Goal: Task Accomplishment & Management: Use online tool/utility

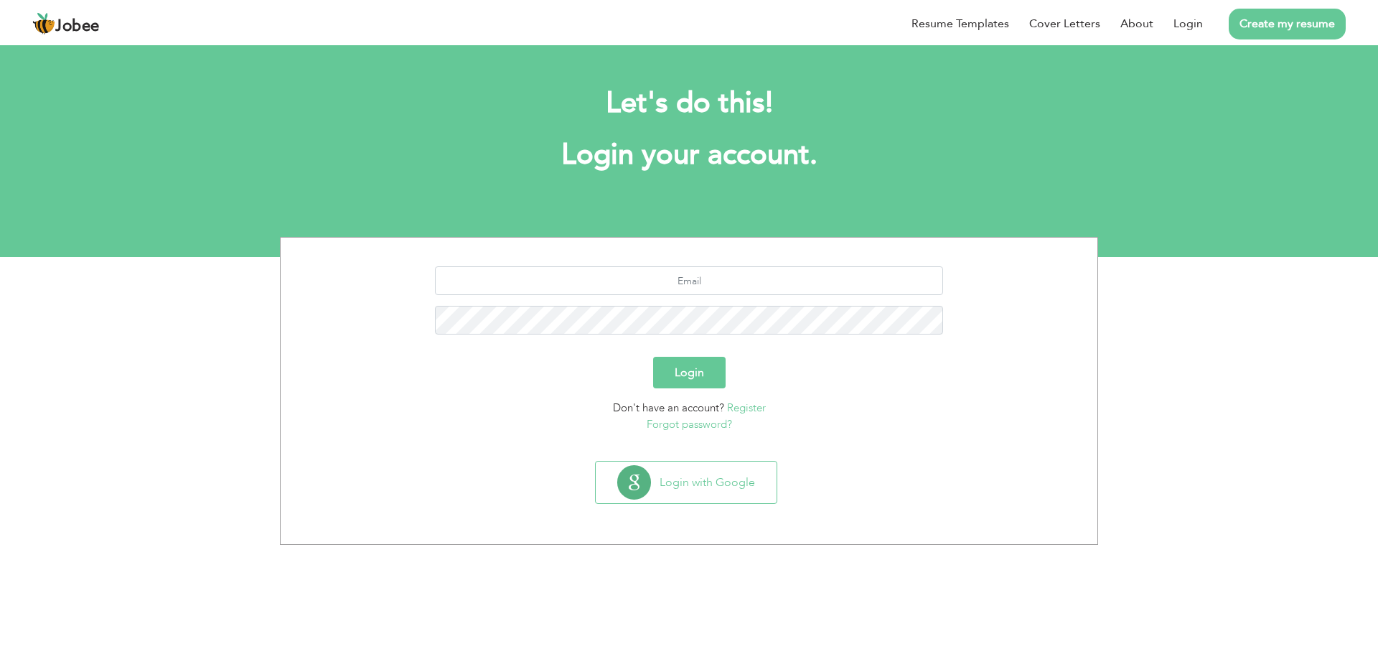
click at [1012, 257] on html "Jobee Resume Templates Cover Letters About Login Create my resume Let's do this…" at bounding box center [689, 128] width 1378 height 257
click at [707, 279] on input "text" at bounding box center [689, 280] width 509 height 29
type input "basharat.hussain@its.uol.edu.pk"
drag, startPoint x: 815, startPoint y: 273, endPoint x: 517, endPoint y: 276, distance: 297.8
click at [517, 276] on input "basharat.hussain@its.uol.edu.pk" at bounding box center [689, 280] width 509 height 29
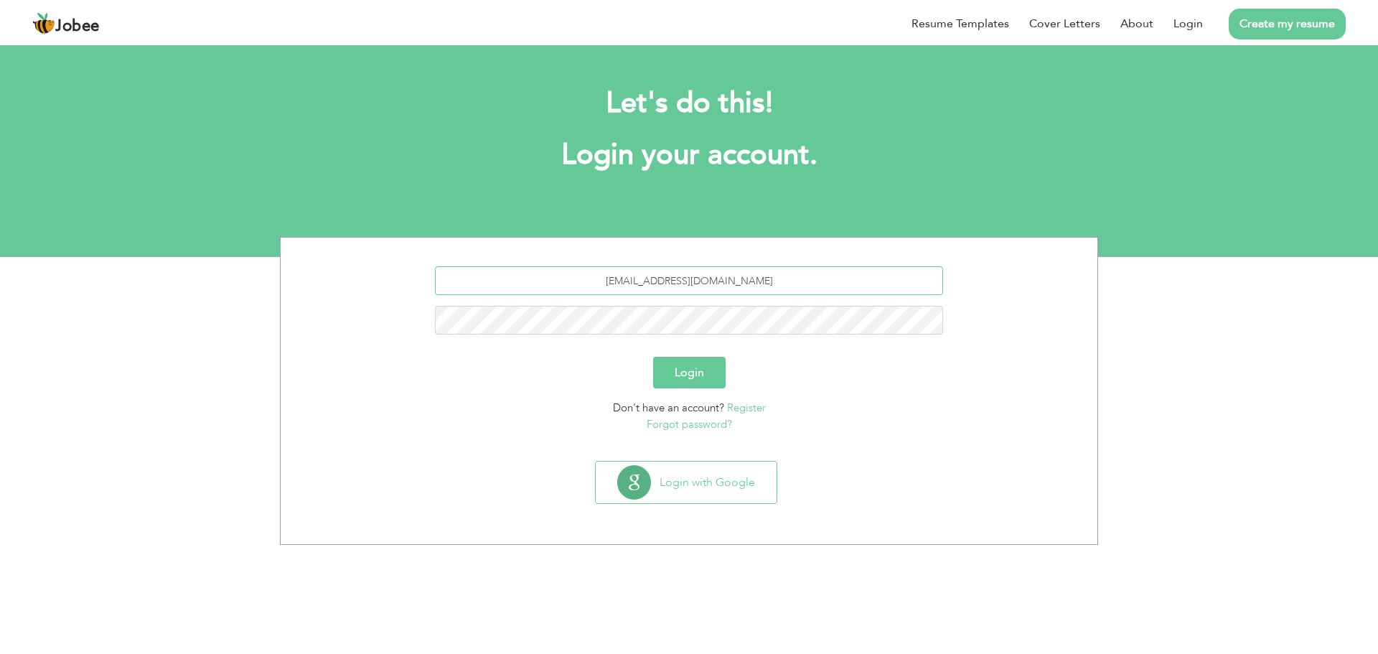
type input "[EMAIL_ADDRESS][DOMAIN_NAME]"
click at [653, 357] on button "Login" at bounding box center [689, 373] width 72 height 32
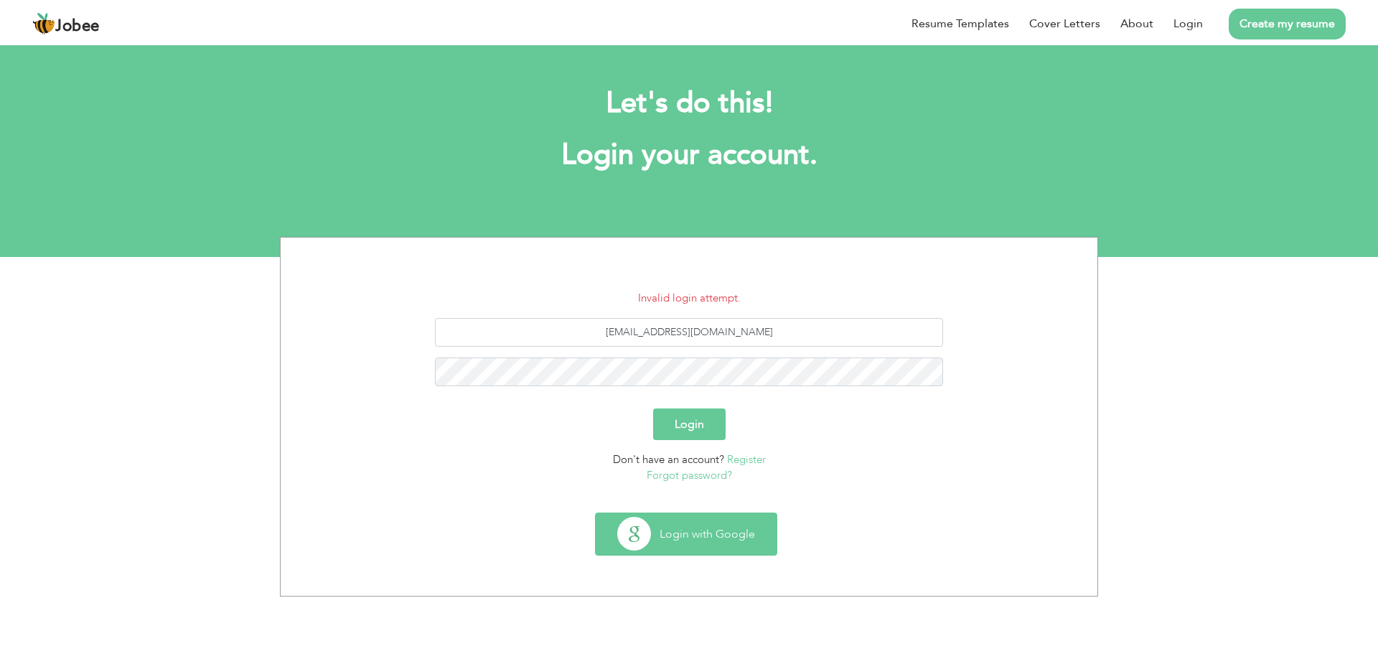
click at [719, 540] on button "Login with Google" at bounding box center [686, 534] width 181 height 42
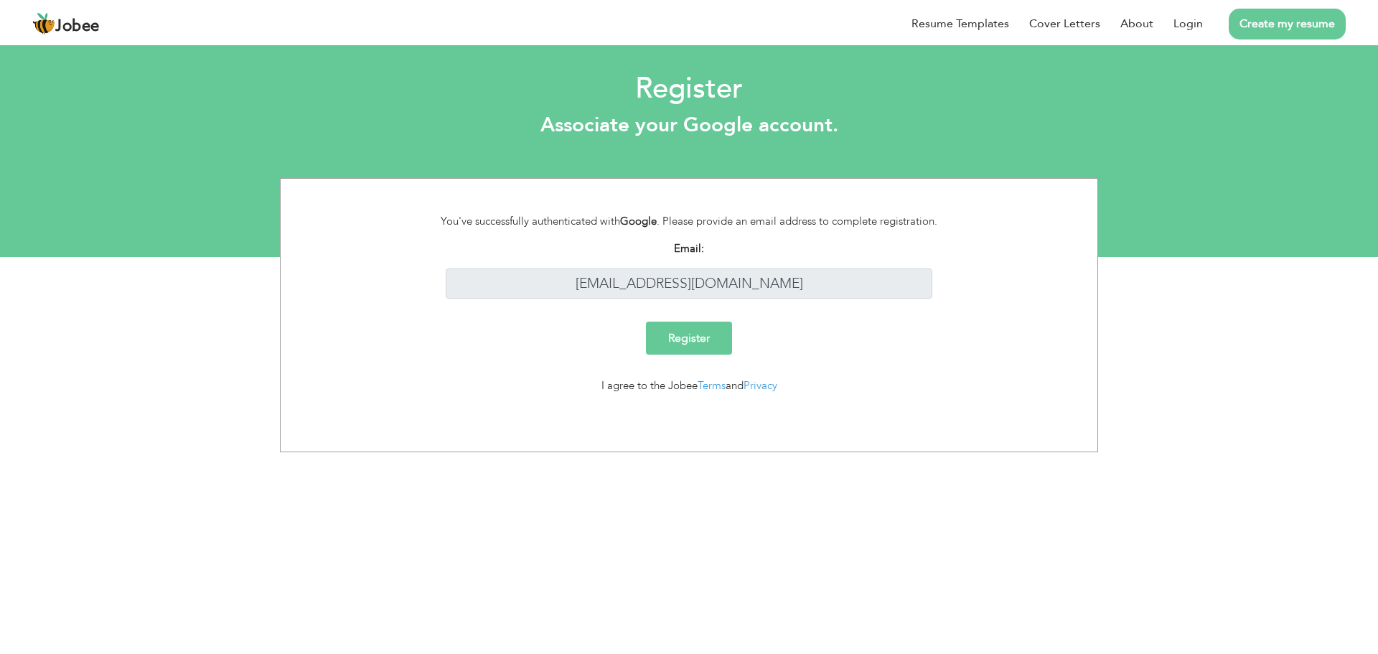
click at [687, 344] on input "Register" at bounding box center [689, 337] width 86 height 33
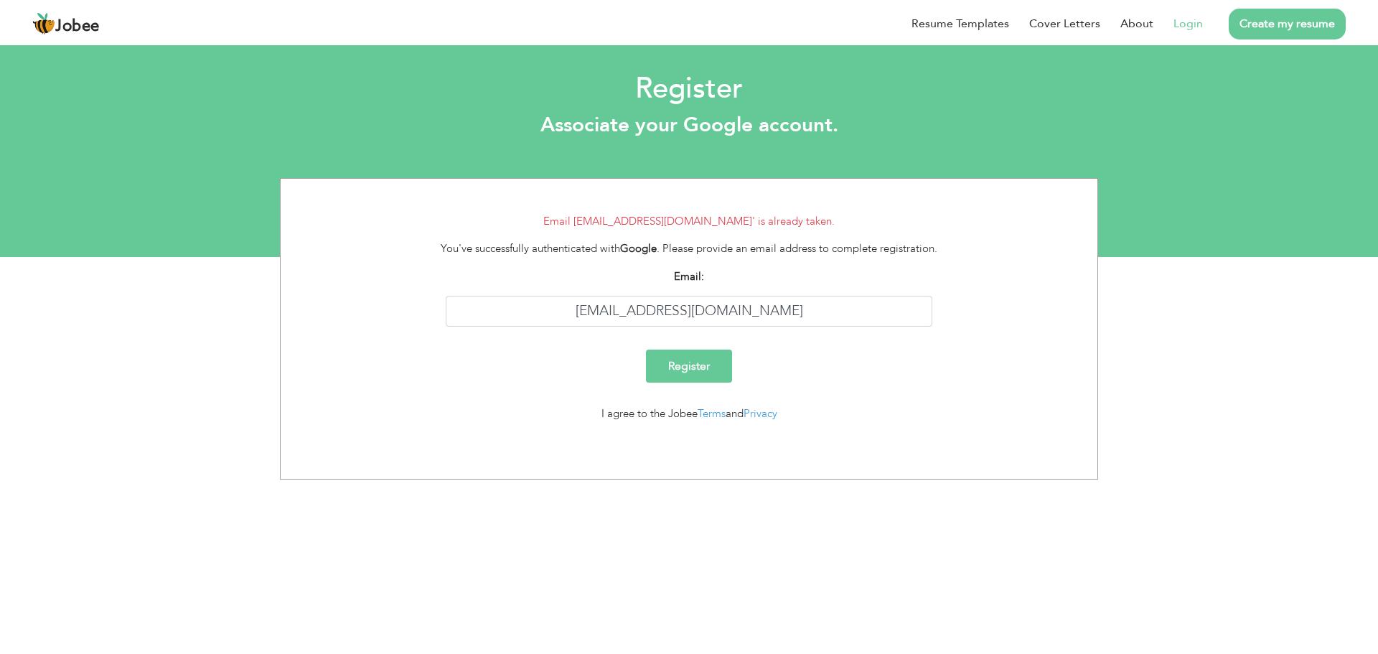
click at [1192, 27] on link "Login" at bounding box center [1187, 23] width 29 height 17
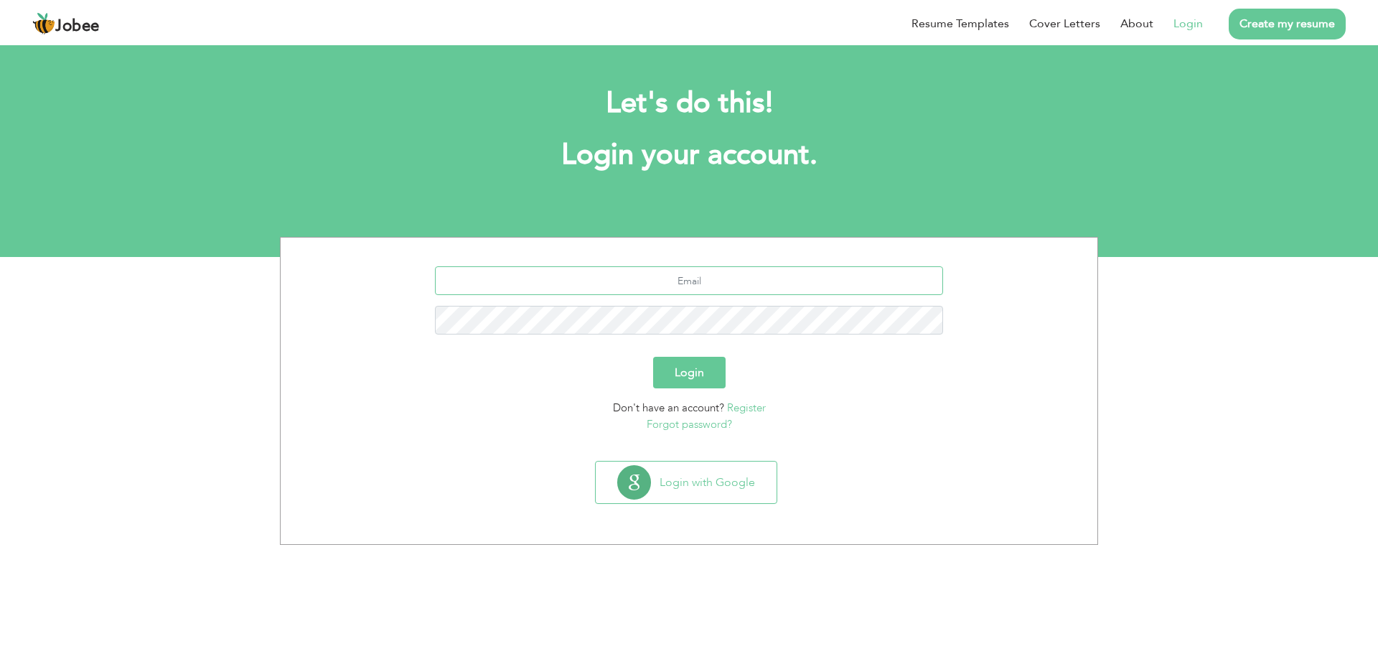
click at [705, 285] on input "text" at bounding box center [689, 280] width 509 height 29
click at [777, 288] on input "text" at bounding box center [689, 280] width 509 height 29
type input "[EMAIL_ADDRESS][DOMAIN_NAME]"
click at [653, 357] on button "Login" at bounding box center [689, 373] width 72 height 32
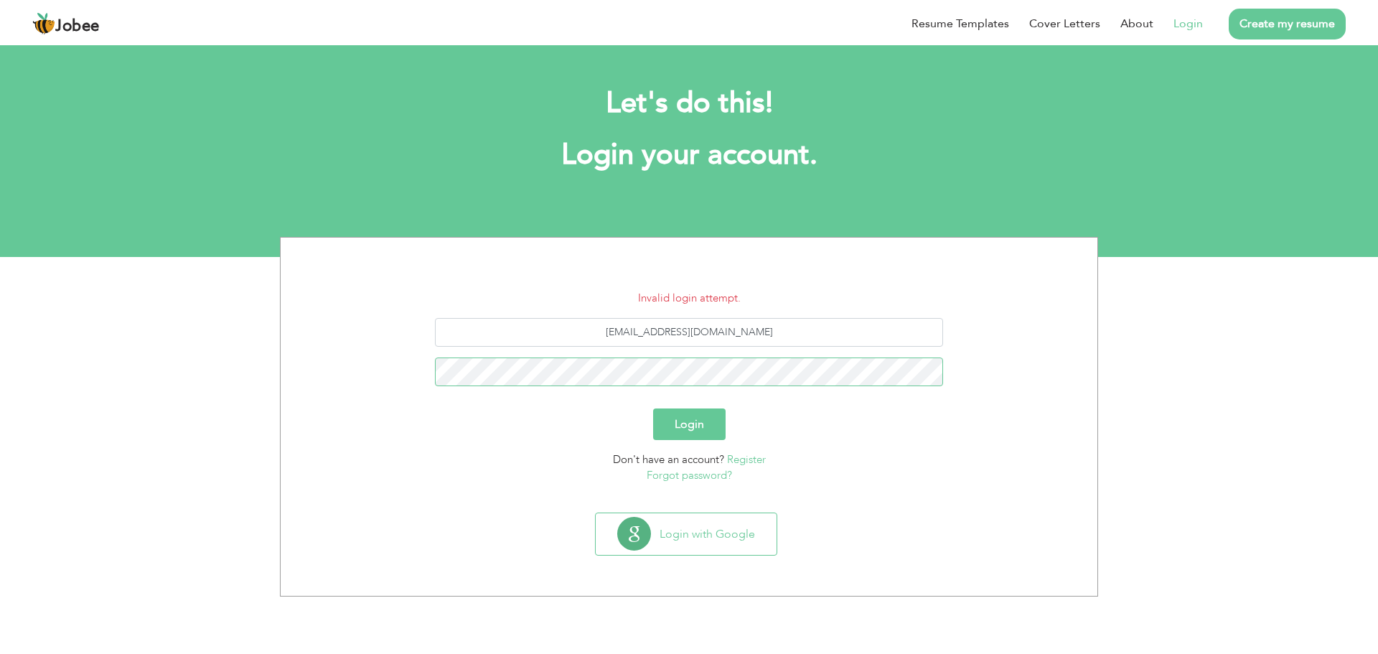
click at [653, 408] on button "Login" at bounding box center [689, 424] width 72 height 32
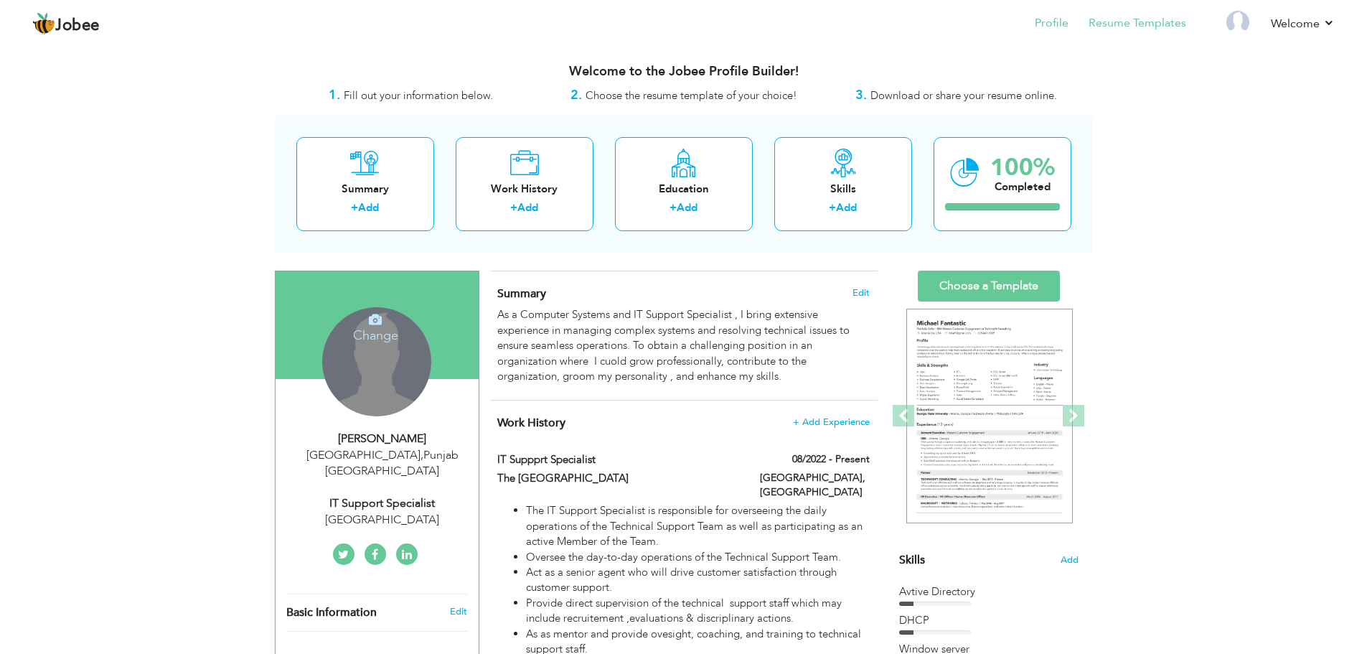
click at [1174, 32] on li "Resume Templates" at bounding box center [1127, 24] width 118 height 39
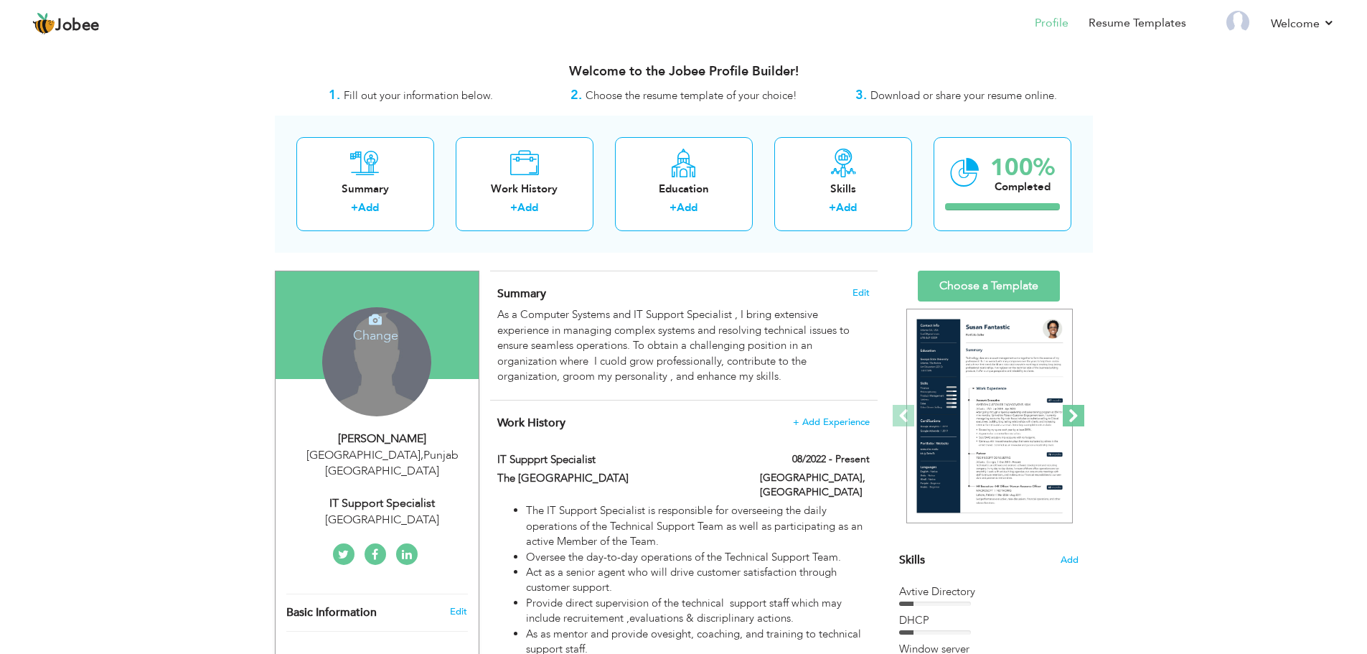
click at [1071, 417] on span at bounding box center [1074, 416] width 22 height 22
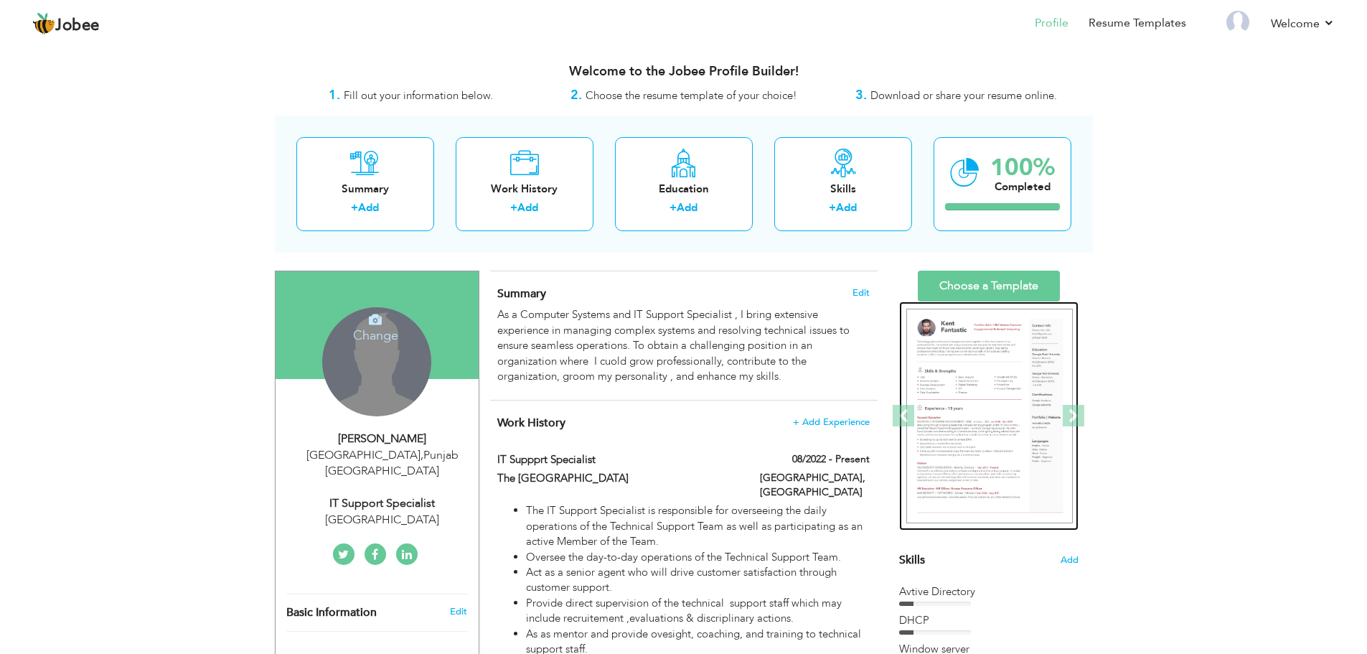
click at [995, 410] on img at bounding box center [989, 416] width 166 height 215
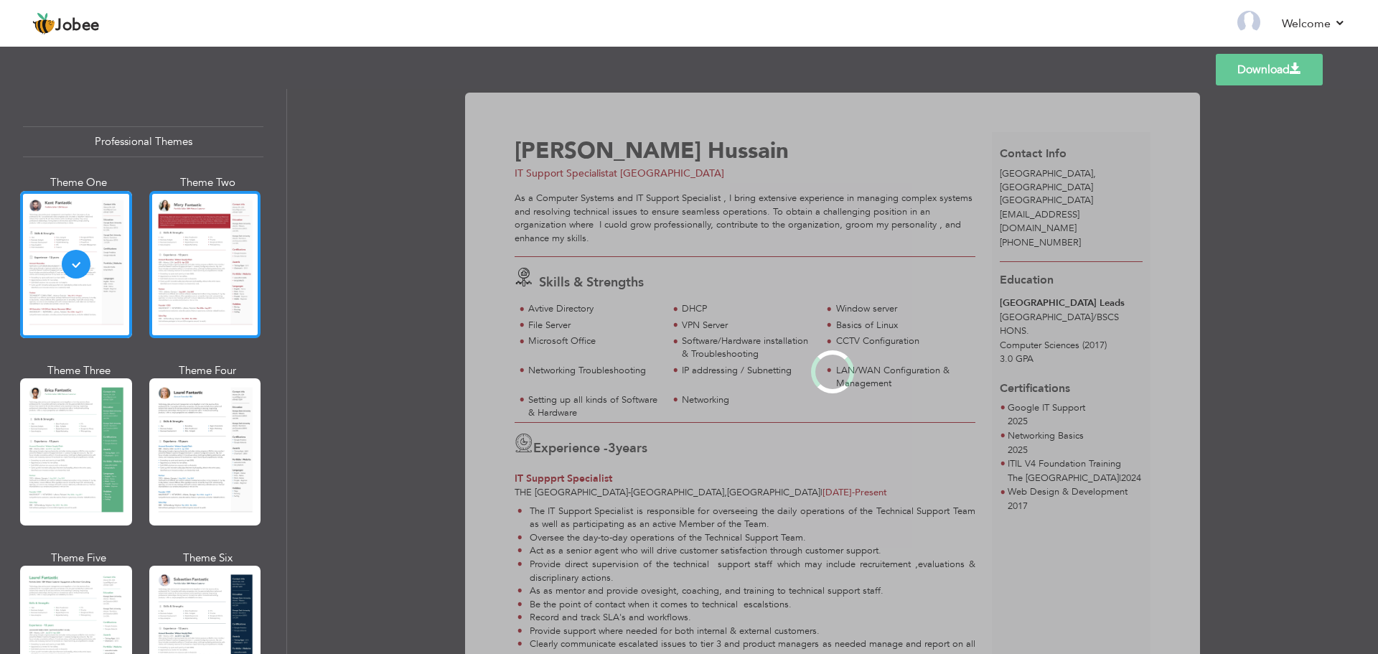
click at [183, 276] on div at bounding box center [205, 264] width 112 height 147
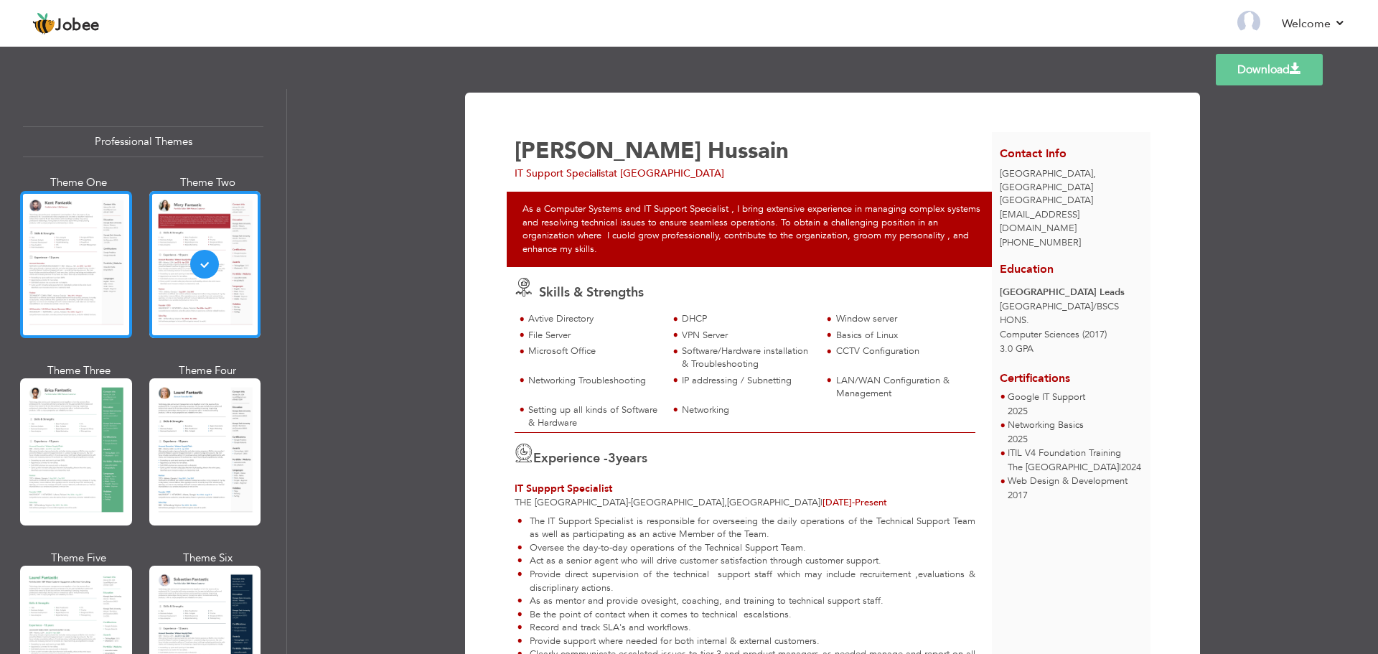
click at [61, 252] on div at bounding box center [76, 264] width 112 height 147
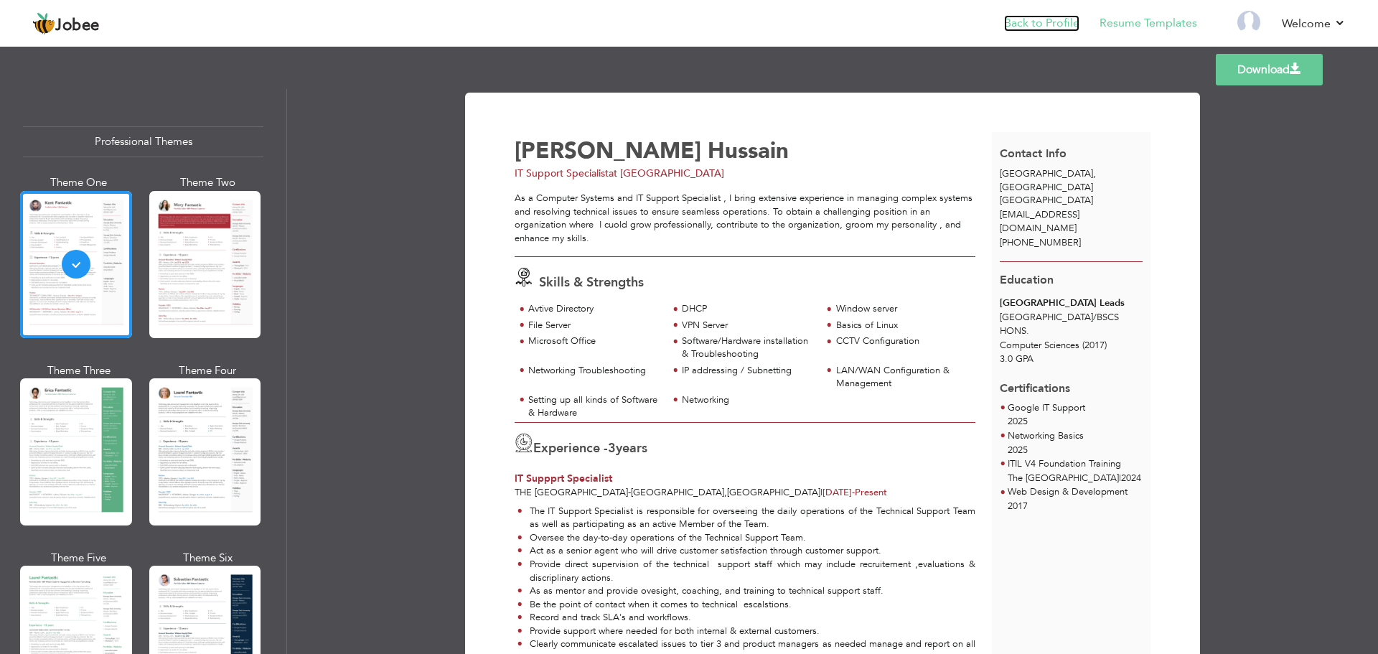
click at [1049, 27] on link "Back to Profile" at bounding box center [1041, 23] width 75 height 17
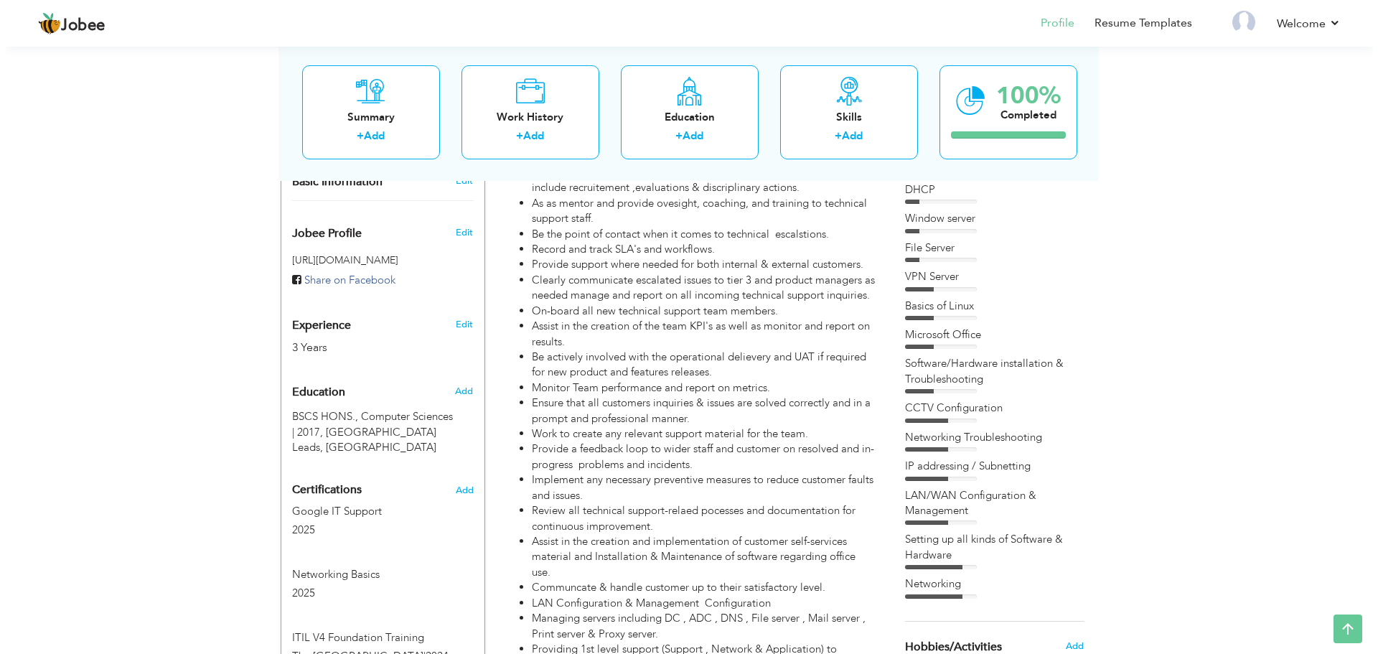
scroll to position [502, 0]
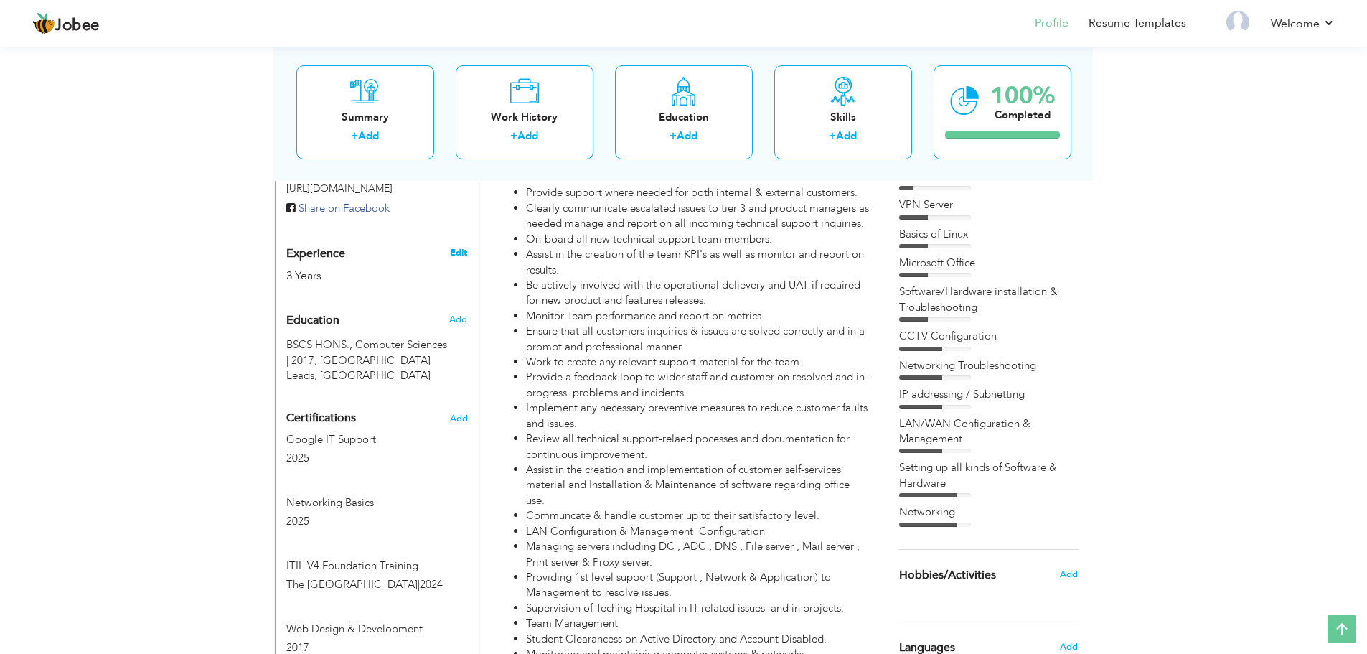
click at [462, 246] on link "Edit" at bounding box center [458, 252] width 17 height 13
type input "[PERSON_NAME]"
type input "Hussain"
type input "[PHONE_NUMBER]"
select select "number:166"
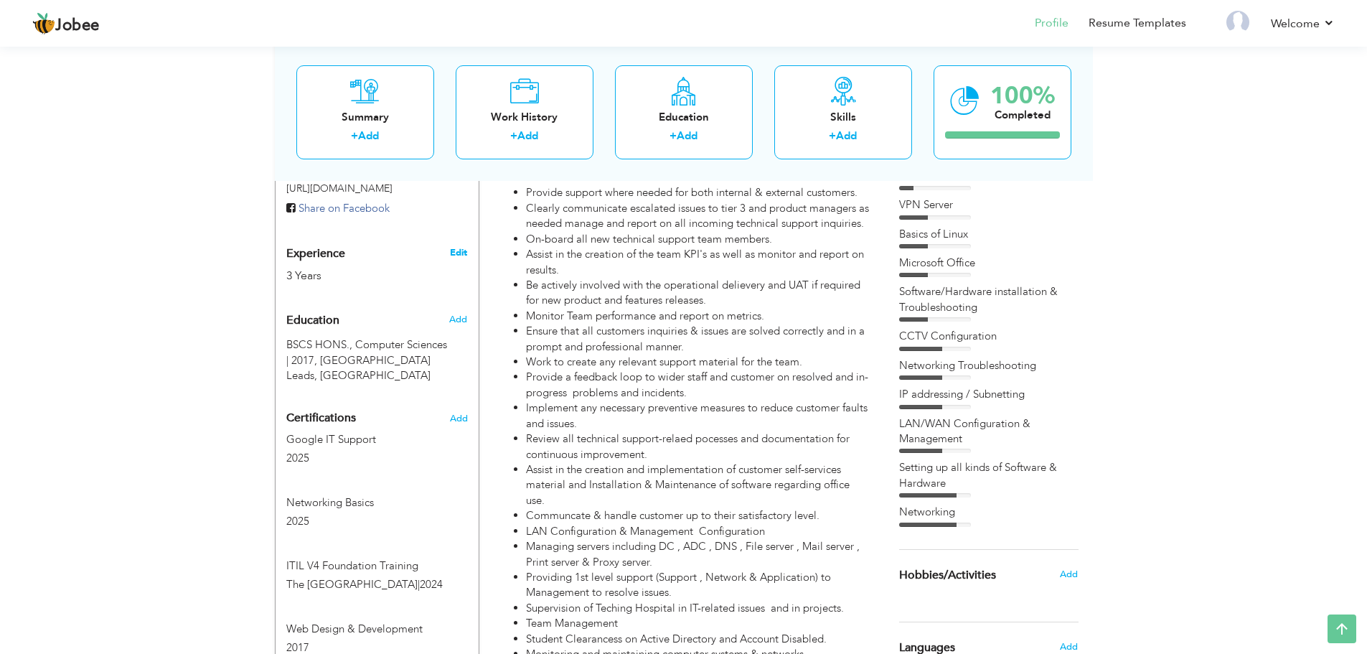
type input "[GEOGRAPHIC_DATA]"
select select "number:5"
type input "[GEOGRAPHIC_DATA]"
type input "IT Support Specialist"
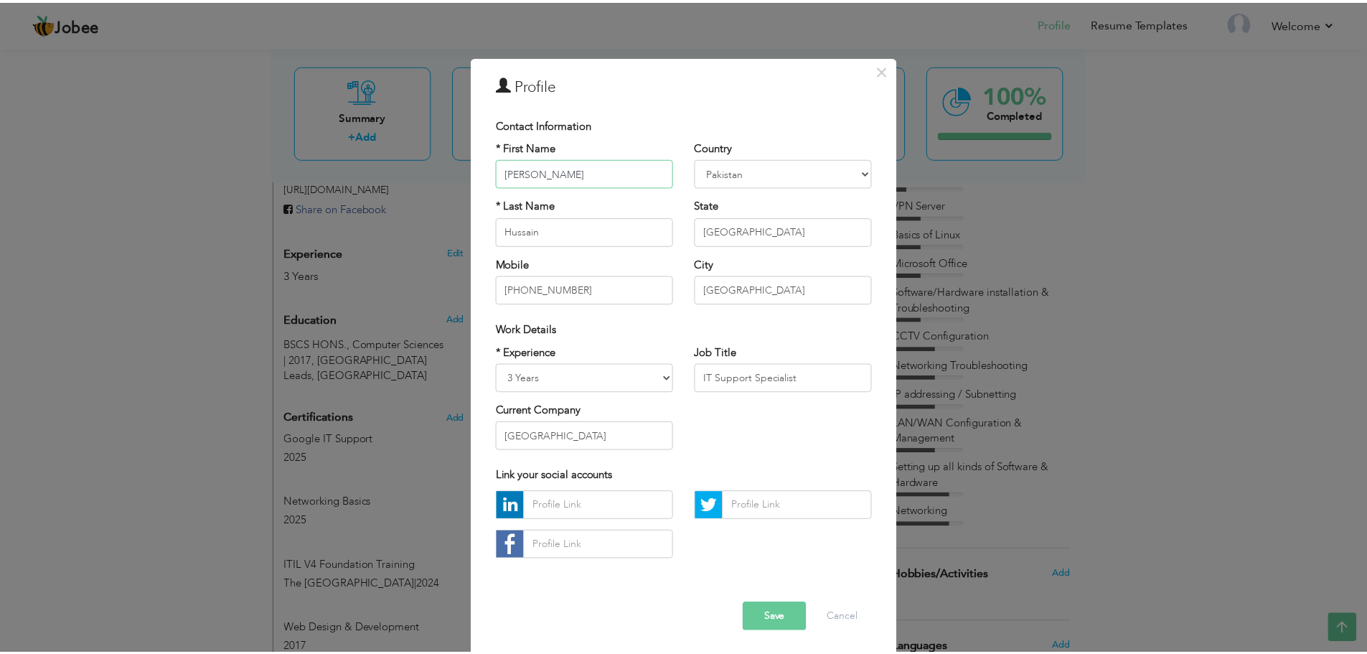
scroll to position [13, 0]
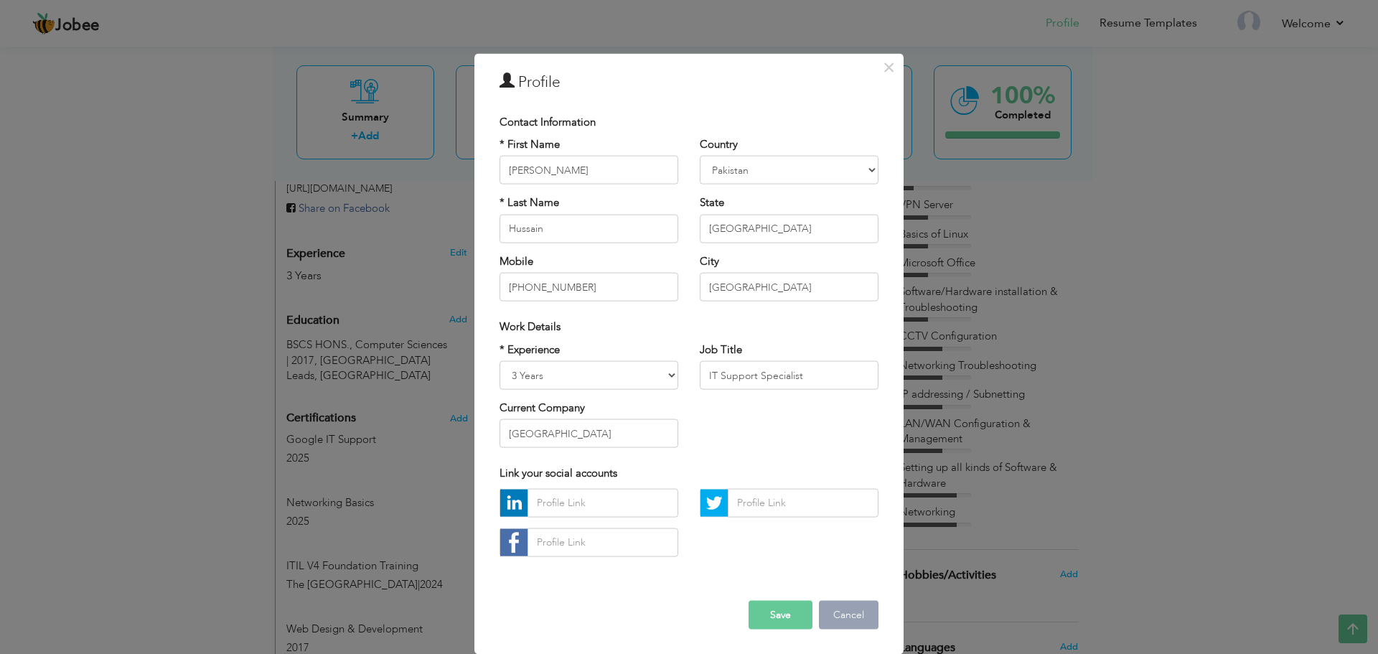
click at [851, 624] on button "Cancel" at bounding box center [849, 614] width 60 height 29
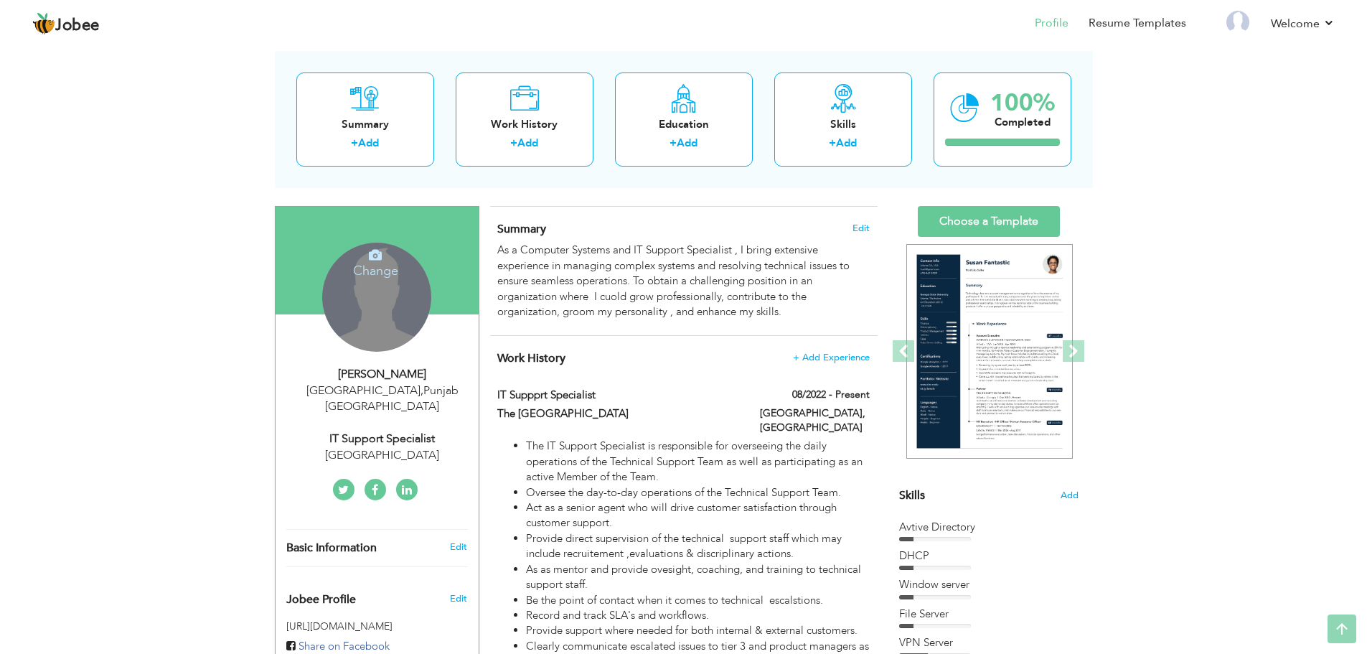
scroll to position [0, 0]
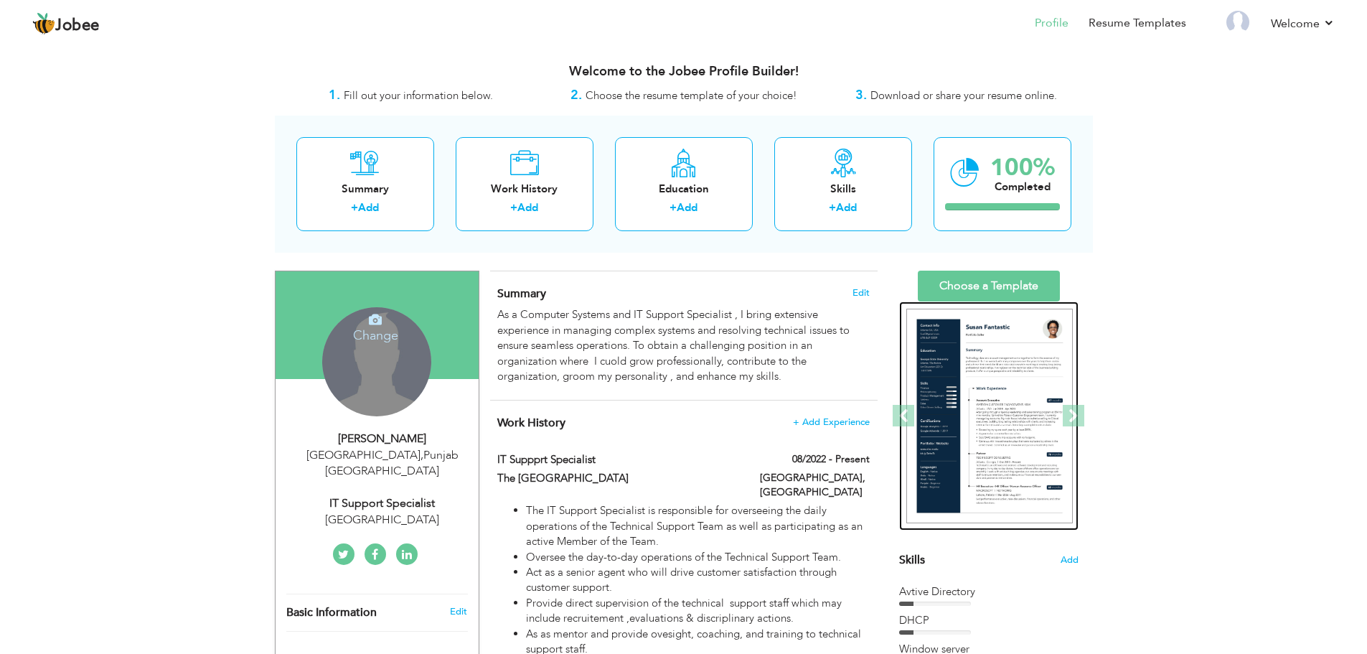
click at [1015, 413] on img at bounding box center [989, 416] width 166 height 215
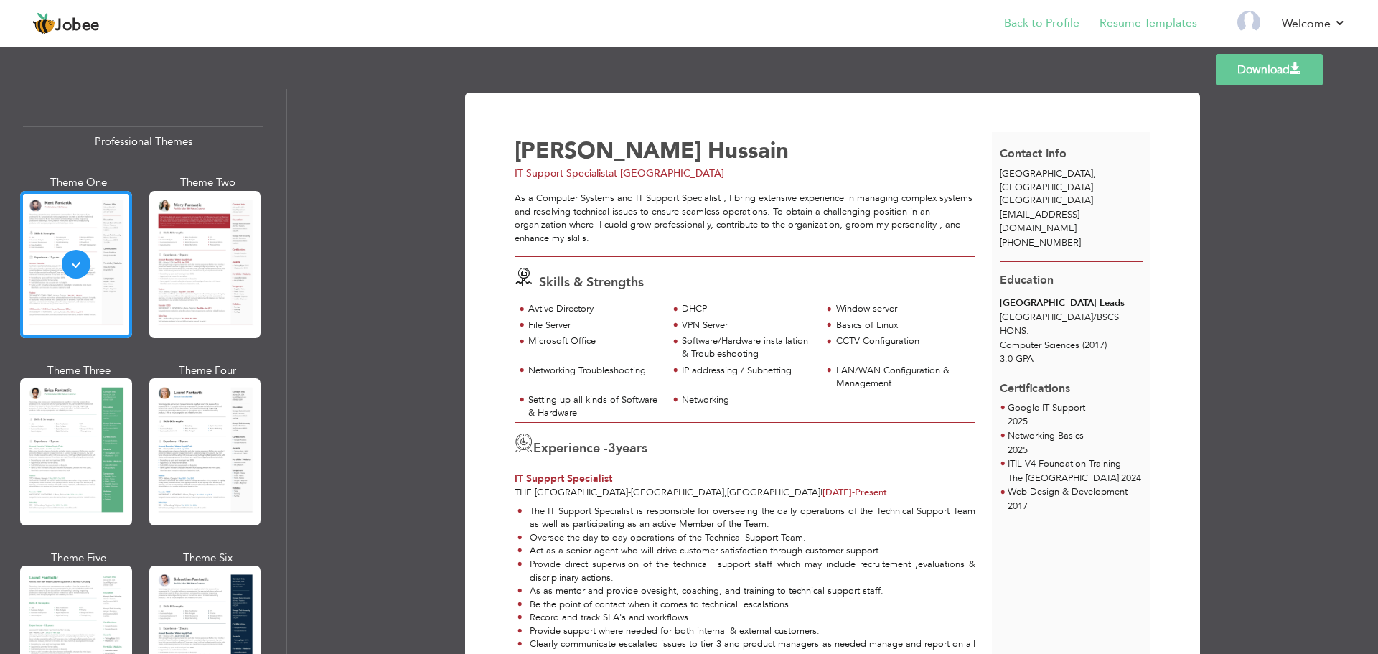
click at [1029, 32] on li "Back to Profile" at bounding box center [1031, 24] width 95 height 39
click at [1036, 27] on link "Back to Profile" at bounding box center [1041, 23] width 75 height 17
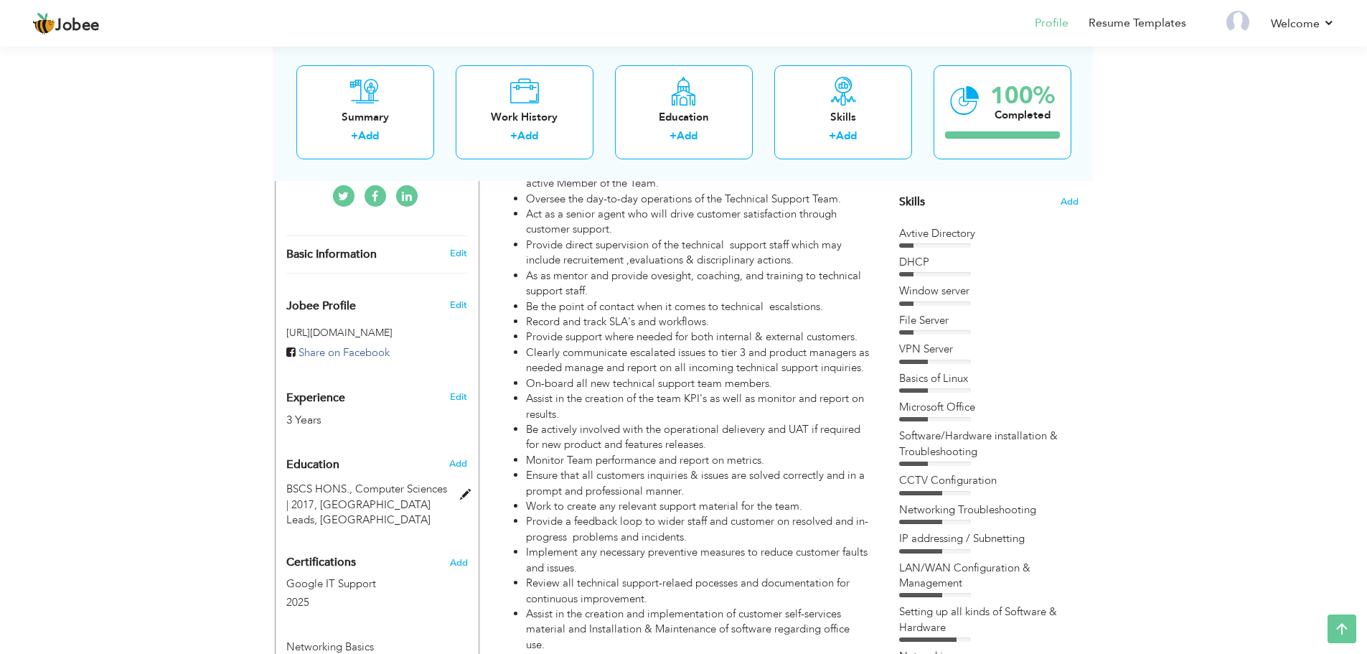
scroll to position [359, 0]
click at [464, 489] on span at bounding box center [469, 494] width 18 height 11
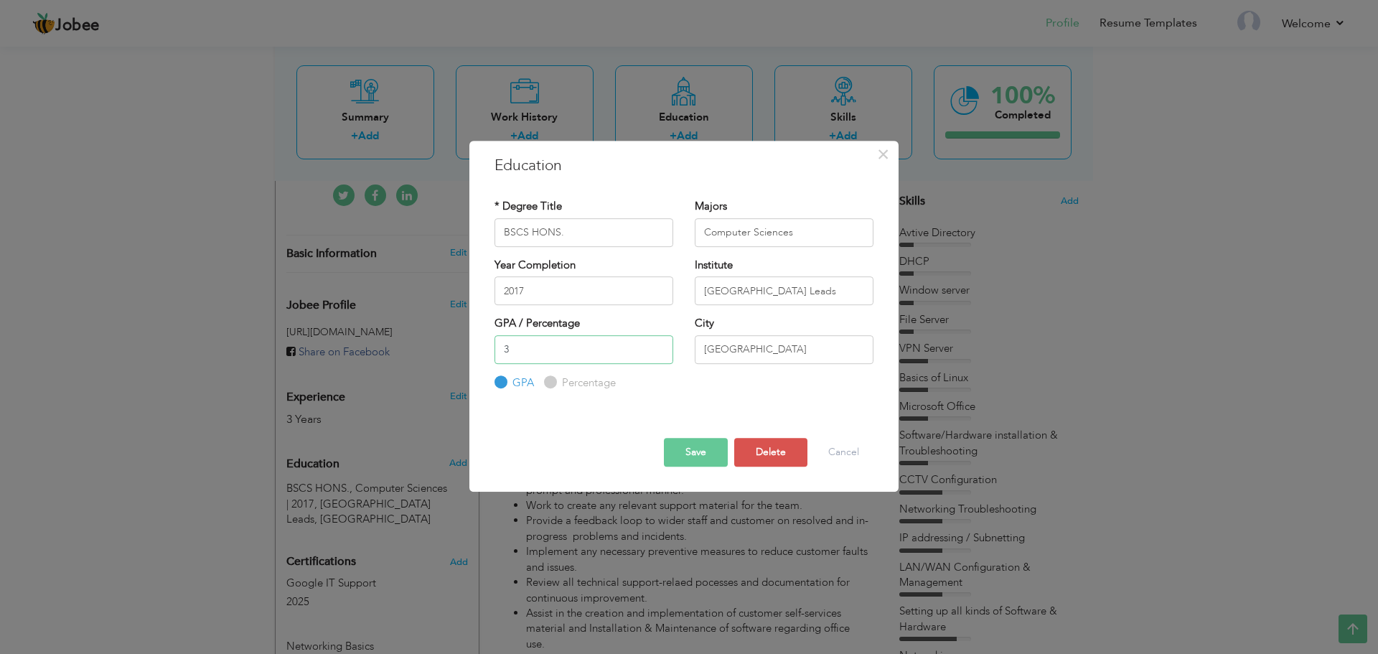
click at [518, 347] on input "3" at bounding box center [583, 349] width 179 height 29
click at [682, 448] on button "Save" at bounding box center [696, 452] width 64 height 29
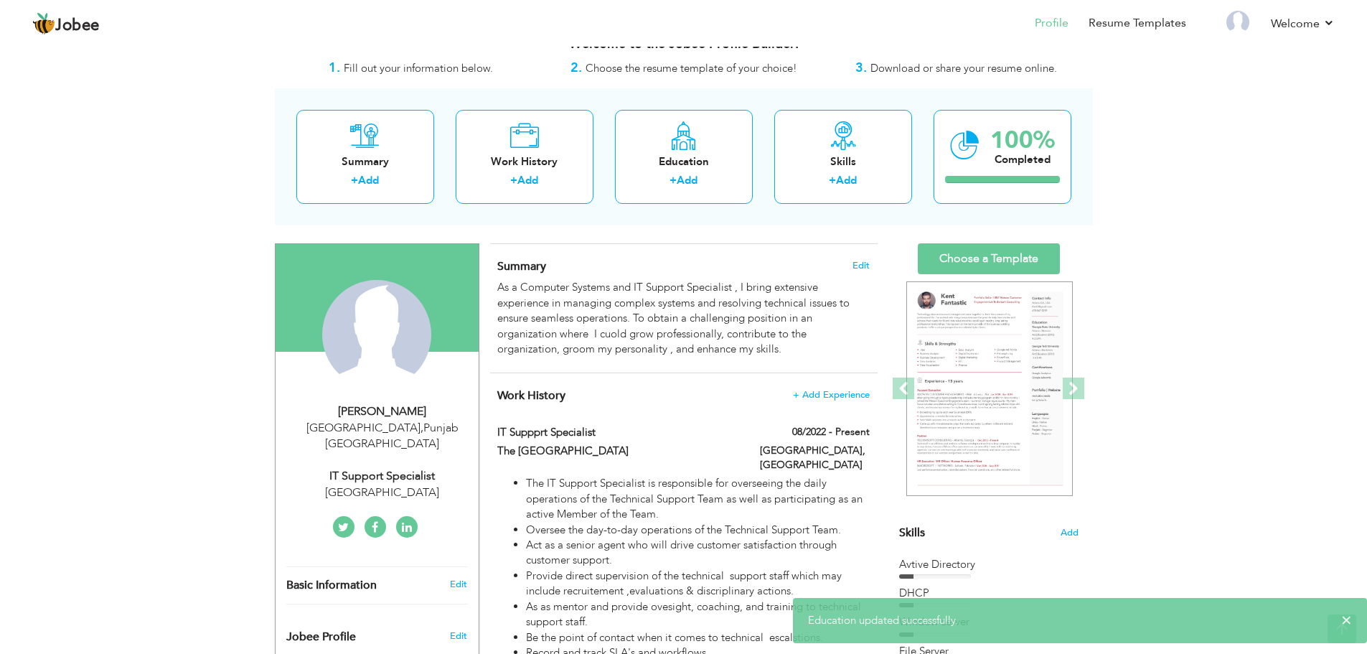
scroll to position [0, 0]
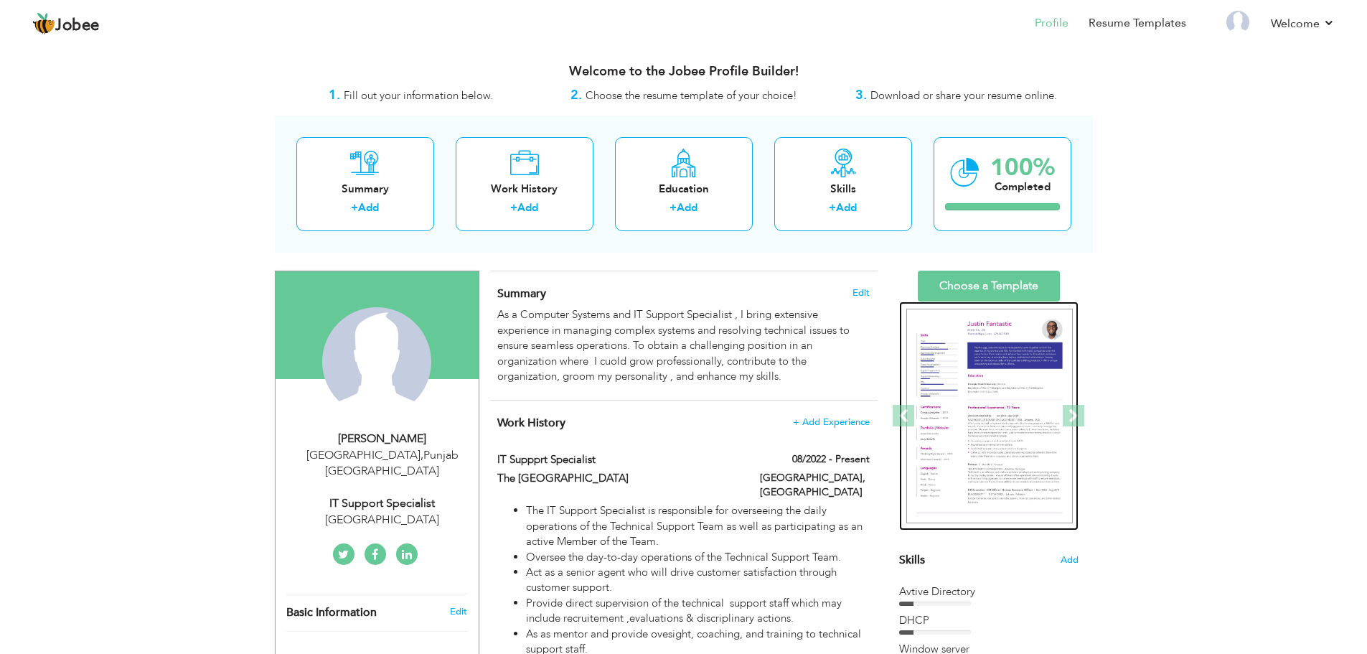
click at [886, 379] on img at bounding box center [803, 416] width 166 height 215
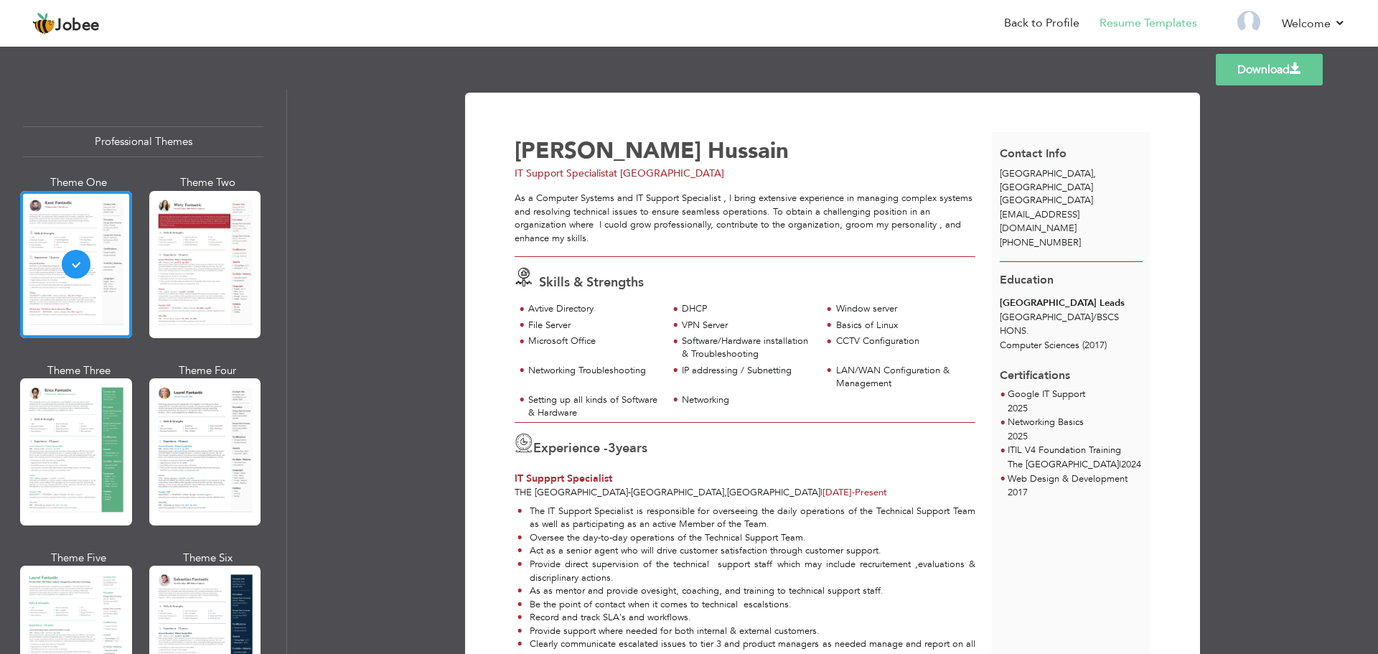
click at [1261, 83] on link "Download" at bounding box center [1268, 70] width 107 height 32
click at [1276, 75] on link "Download" at bounding box center [1268, 70] width 107 height 32
